Goal: Information Seeking & Learning: Learn about a topic

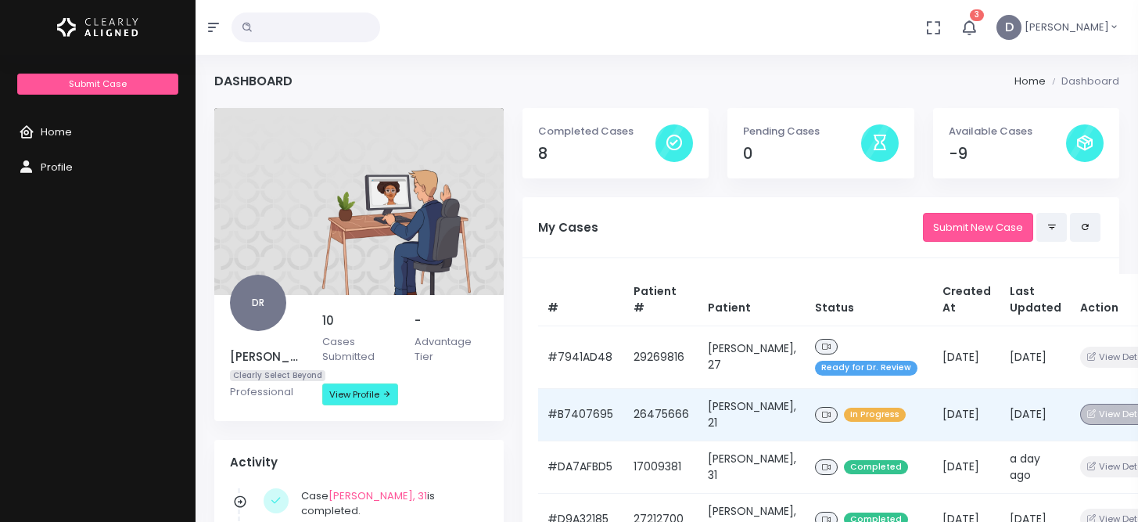
click at [1084, 414] on button "View Details" at bounding box center [1120, 413] width 81 height 21
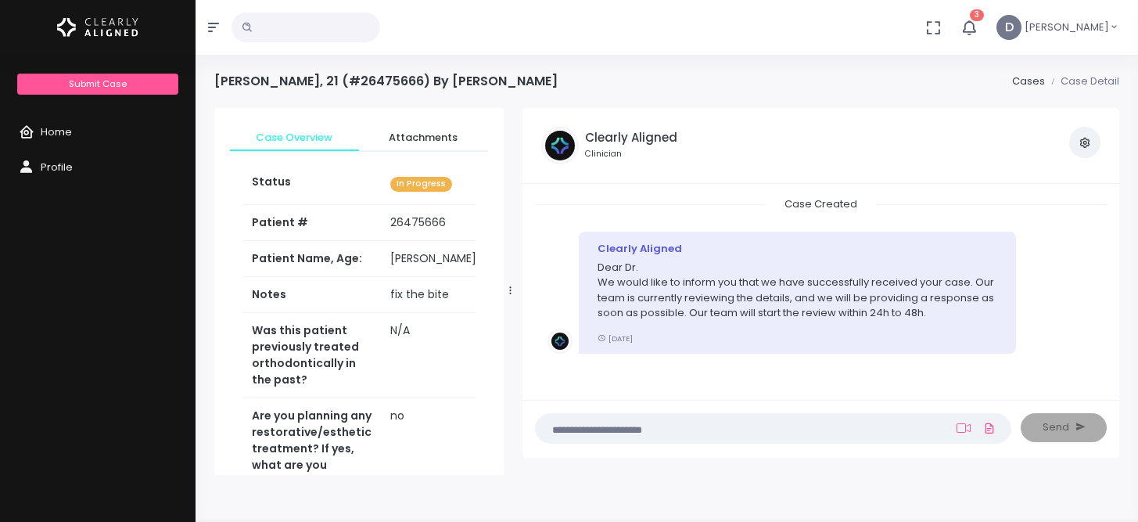
scroll to position [120, 0]
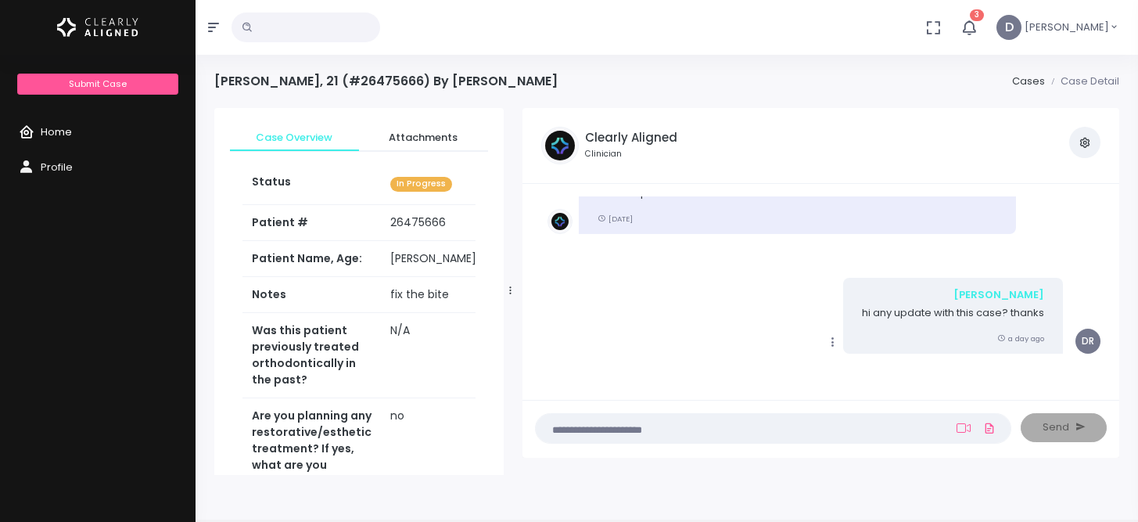
click at [99, 134] on link "Home" at bounding box center [97, 132] width 195 height 35
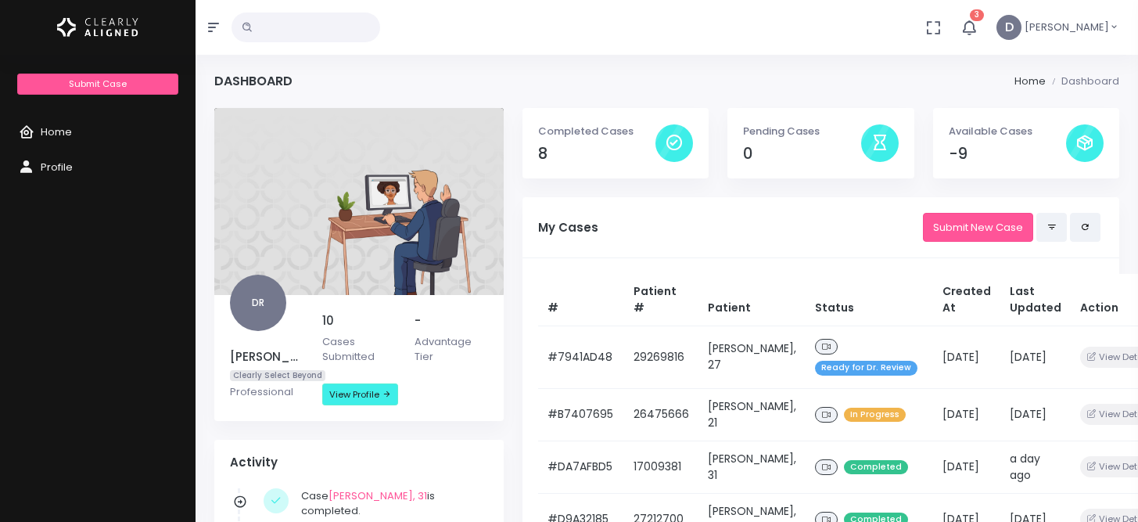
click at [977, 25] on icon "button" at bounding box center [968, 27] width 17 height 17
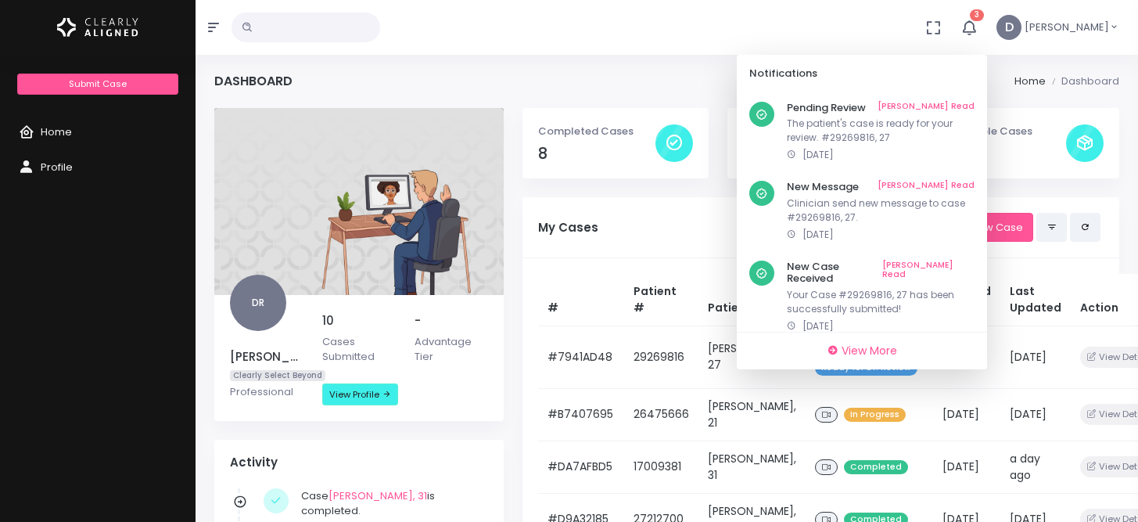
click at [831, 27] on div "No data found, change terms and search again... 3 Notifications Pending Review …" at bounding box center [569, 27] width 1138 height 55
